Goal: Navigation & Orientation: Understand site structure

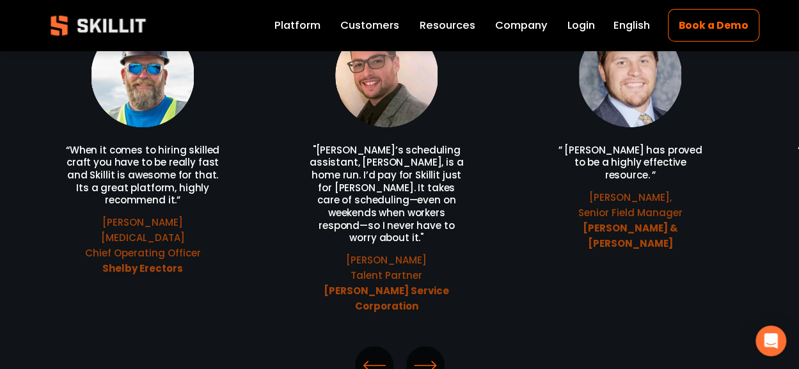
scroll to position [2827, 0]
click at [0, 0] on span "Press" at bounding box center [0, 0] width 0 height 0
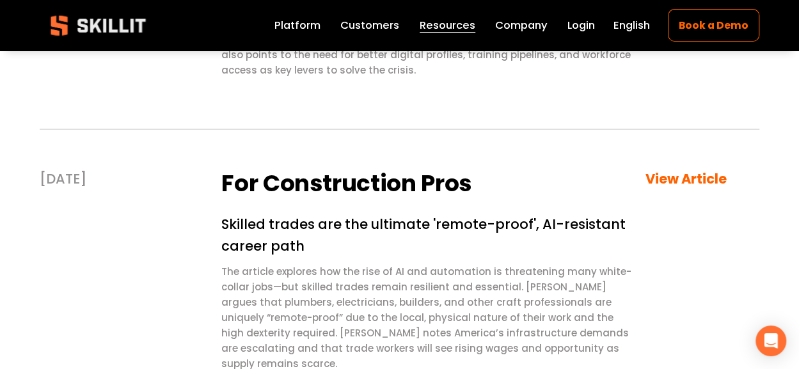
scroll to position [1310, 0]
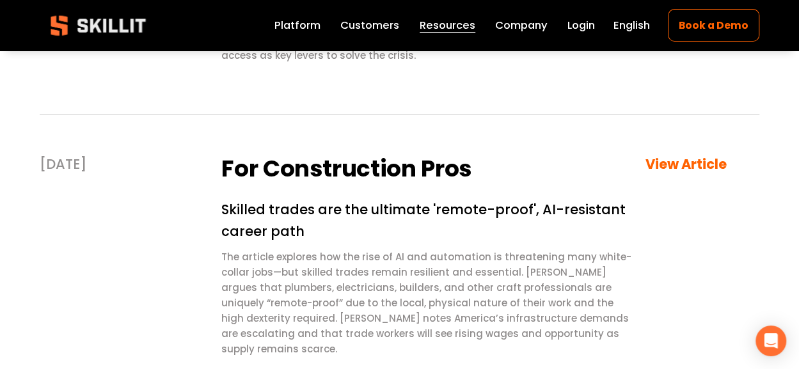
click at [0, 0] on span "Blog" at bounding box center [0, 0] width 0 height 0
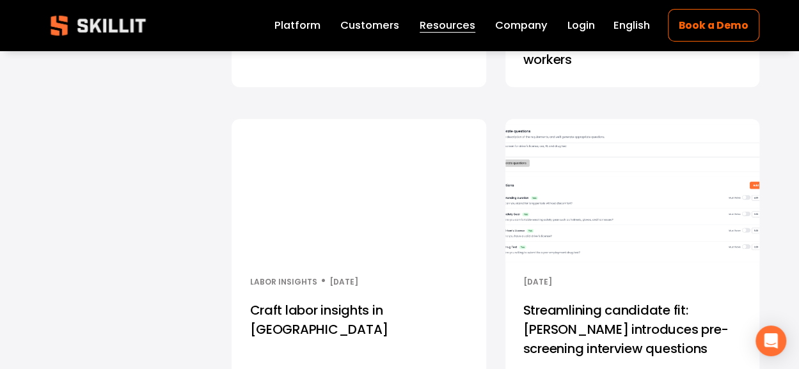
scroll to position [561, 0]
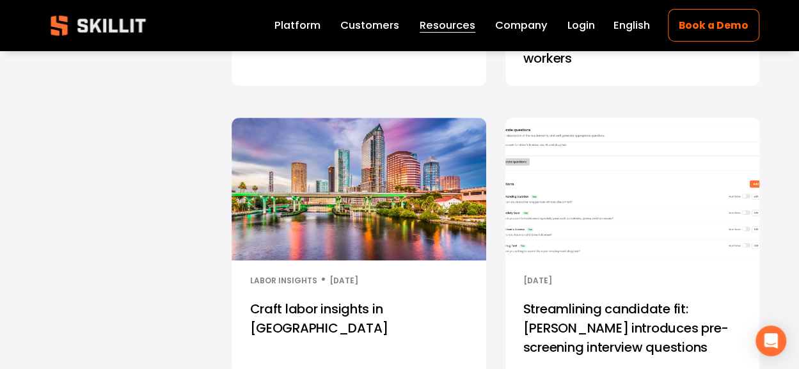
click at [293, 22] on link "Platform" at bounding box center [298, 26] width 46 height 18
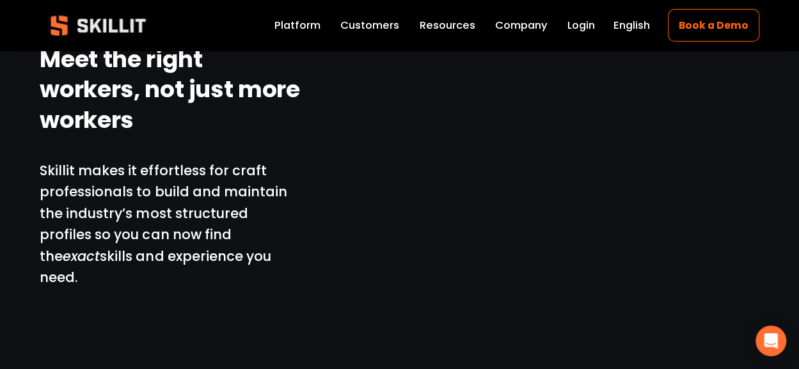
scroll to position [1095, 0]
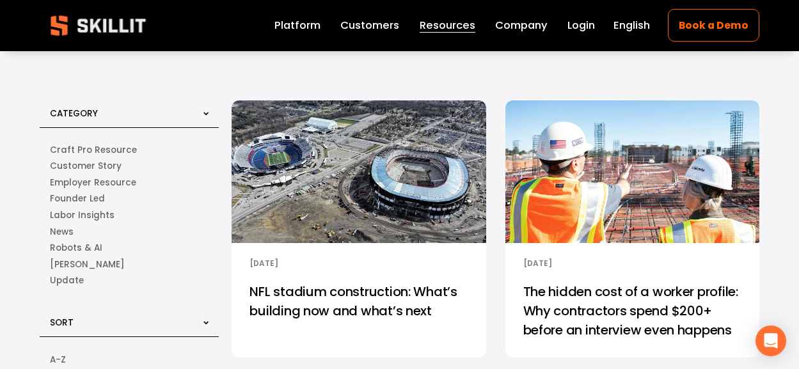
scroll to position [561, 0]
